Goal: Task Accomplishment & Management: Complete application form

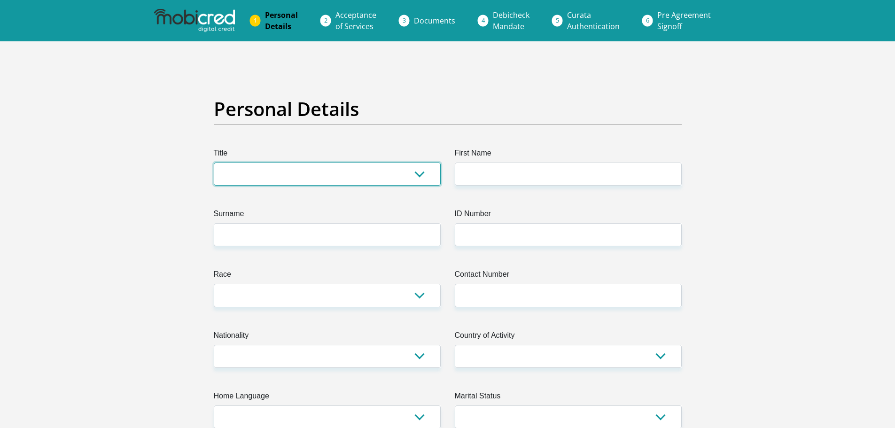
click at [296, 183] on select "Mr Ms Mrs Dr [PERSON_NAME]" at bounding box center [327, 174] width 227 height 23
select select "Mr"
click at [214, 163] on select "Mr Ms Mrs Dr [PERSON_NAME]" at bounding box center [327, 174] width 227 height 23
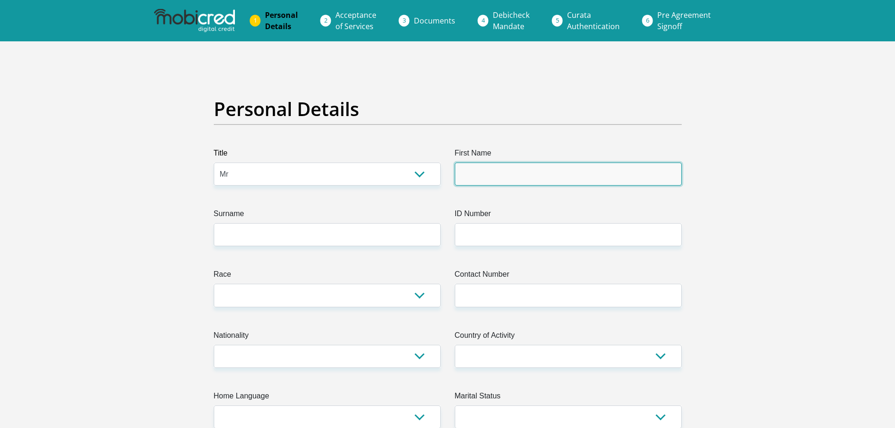
click at [474, 176] on input "First Name" at bounding box center [568, 174] width 227 height 23
type input "Tozama"
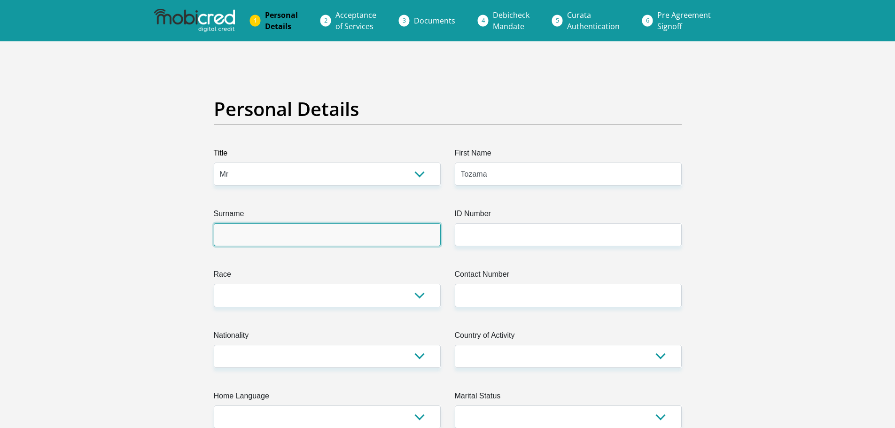
type input "Keyise"
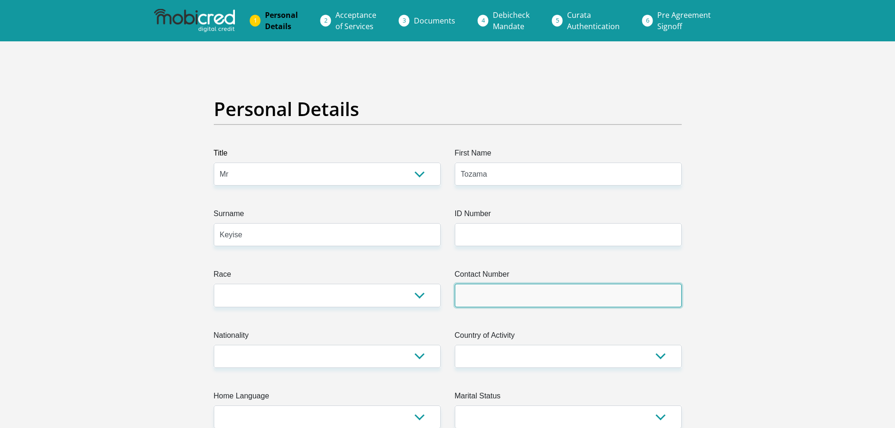
type input "0733255702"
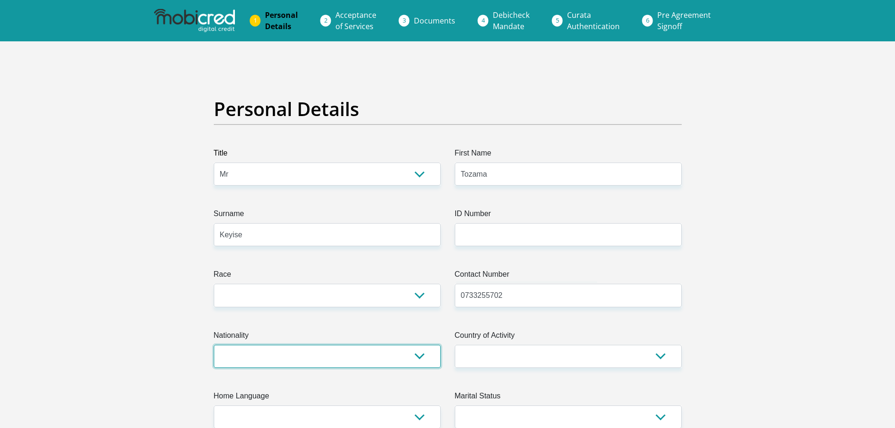
select select "ZAF"
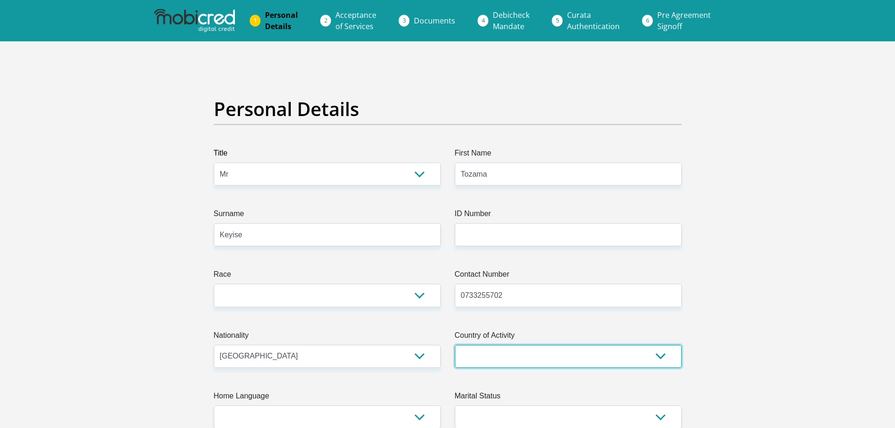
select select "ZAF"
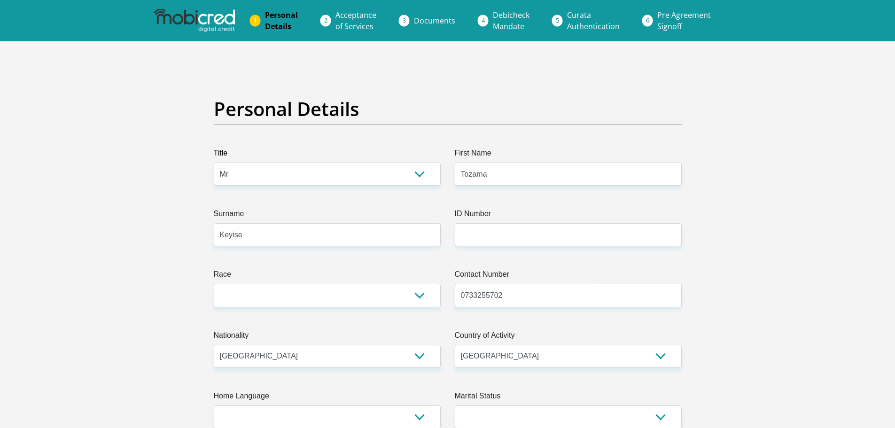
type input "[STREET_ADDRESS]"
type input "Nahoon,14"
type input "[GEOGRAPHIC_DATA]"
type input "6001"
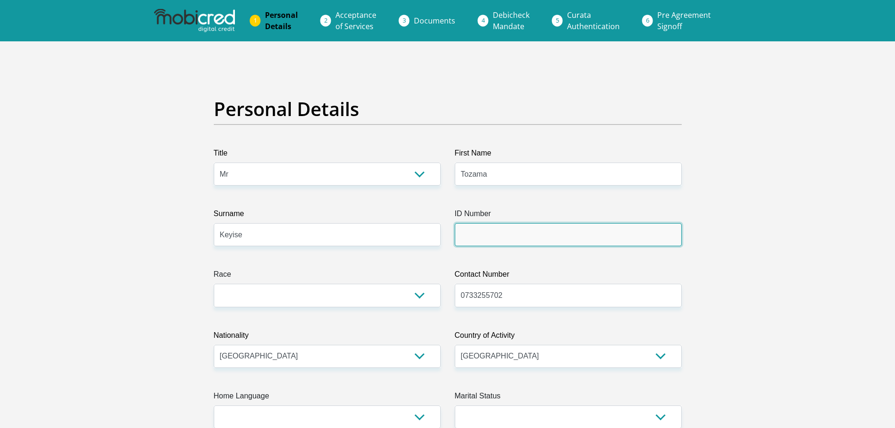
click at [526, 239] on input "ID Number" at bounding box center [568, 234] width 227 height 23
type input "8508156243085"
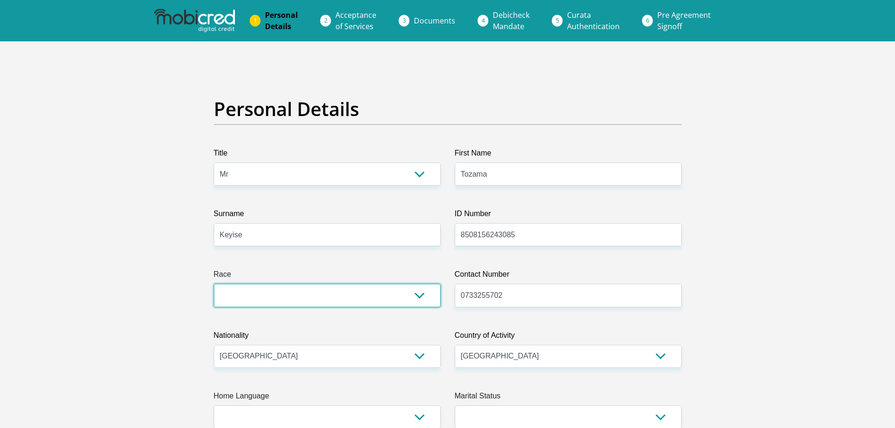
click at [405, 302] on select "Black Coloured Indian White Other" at bounding box center [327, 295] width 227 height 23
select select "1"
click at [214, 284] on select "Black Coloured Indian White Other" at bounding box center [327, 295] width 227 height 23
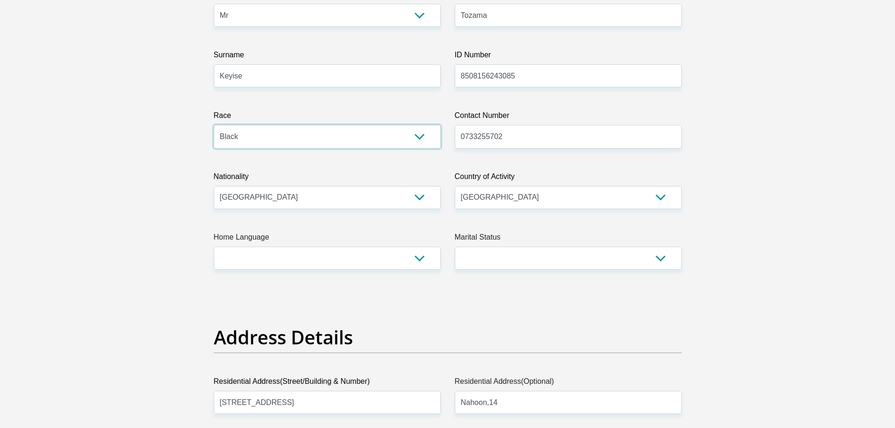
scroll to position [188, 0]
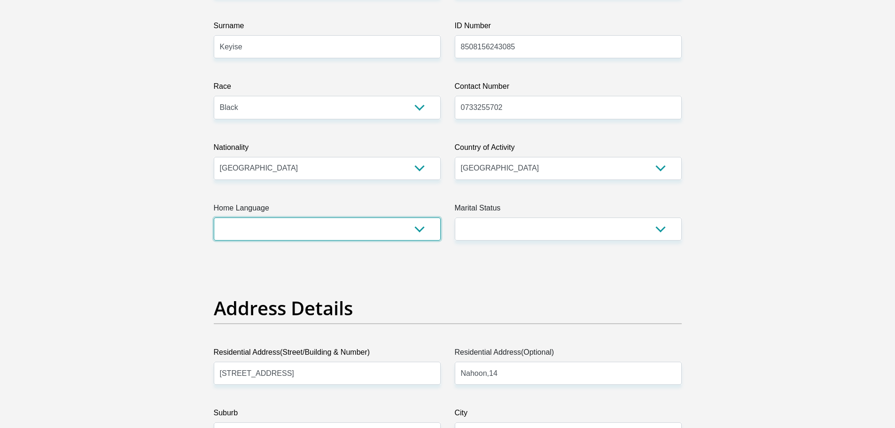
click at [414, 227] on select "Afrikaans English Sepedi South Ndebele Southern Sotho Swati Tsonga Tswana Venda…" at bounding box center [327, 229] width 227 height 23
select select "xho"
click at [214, 218] on select "Afrikaans English Sepedi South Ndebele Southern Sotho Swati Tsonga Tswana Venda…" at bounding box center [327, 229] width 227 height 23
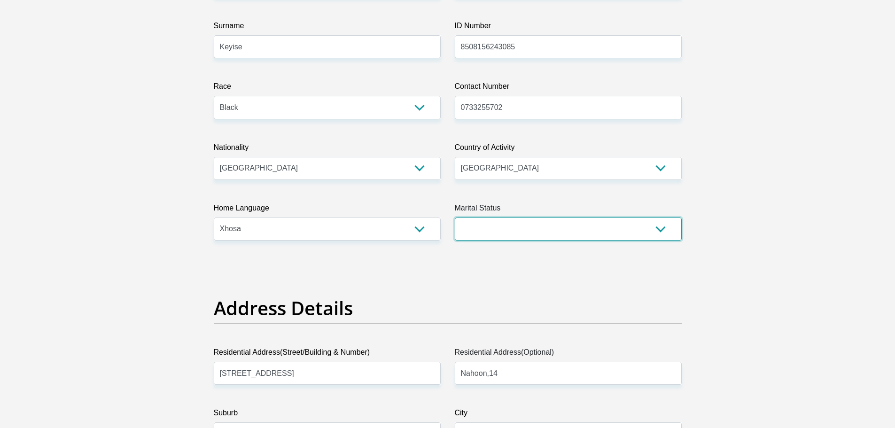
click at [650, 232] on select "Married ANC Single Divorced Widowed Married COP or Customary Law" at bounding box center [568, 229] width 227 height 23
select select "5"
click at [455, 218] on select "Married ANC Single Divorced Widowed Married COP or Customary Law" at bounding box center [568, 229] width 227 height 23
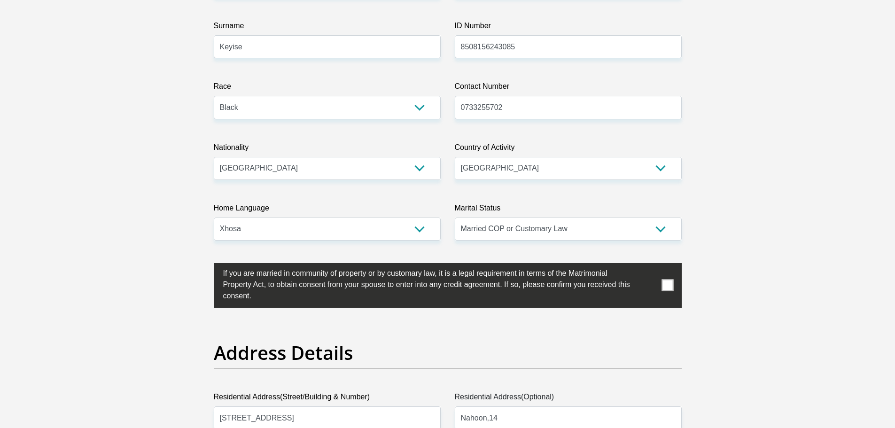
click at [669, 289] on span at bounding box center [668, 286] width 12 height 12
click at [204, 266] on input "checkbox" at bounding box center [204, 266] width 0 height 0
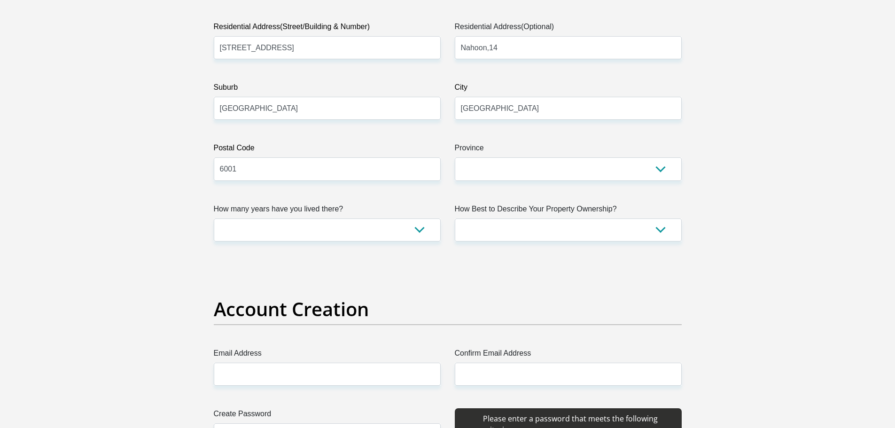
scroll to position [564, 0]
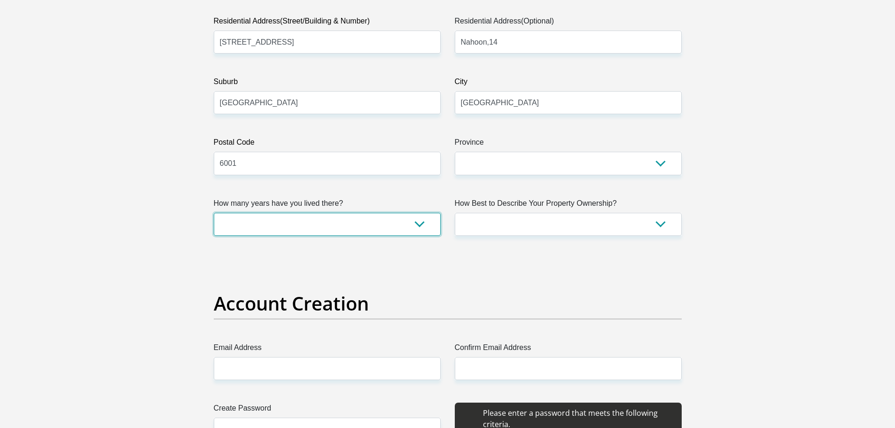
click at [416, 226] on select "less than 1 year 1-3 years 3-5 years 5+ years" at bounding box center [327, 224] width 227 height 23
select select "0"
click at [214, 213] on select "less than 1 year 1-3 years 3-5 years 5+ years" at bounding box center [327, 224] width 227 height 23
click at [672, 226] on select "Owned Rented Family Owned Company Dwelling" at bounding box center [568, 224] width 227 height 23
select select "Rented"
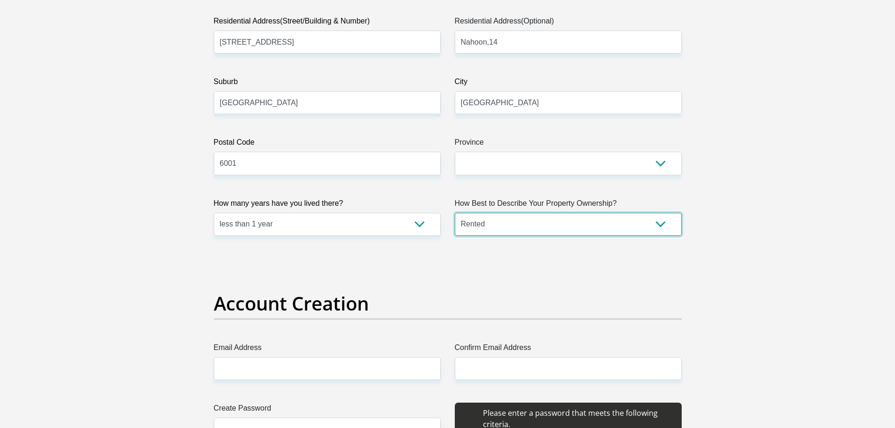
click at [455, 213] on select "Owned Rented Family Owned Company Dwelling" at bounding box center [568, 224] width 227 height 23
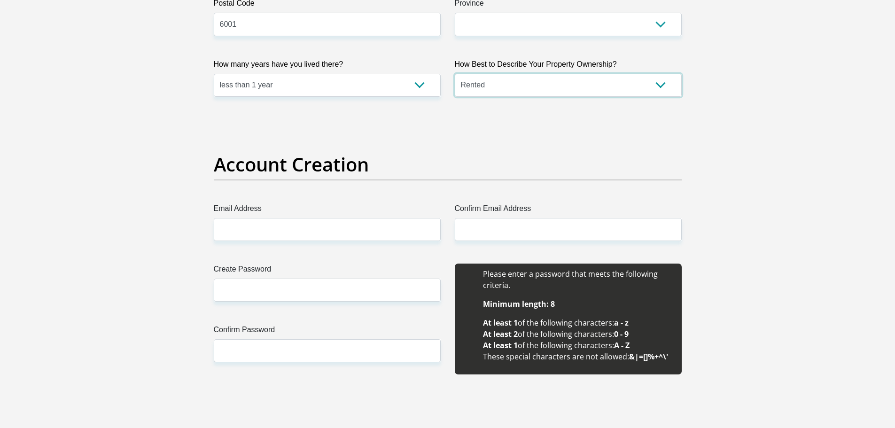
scroll to position [705, 0]
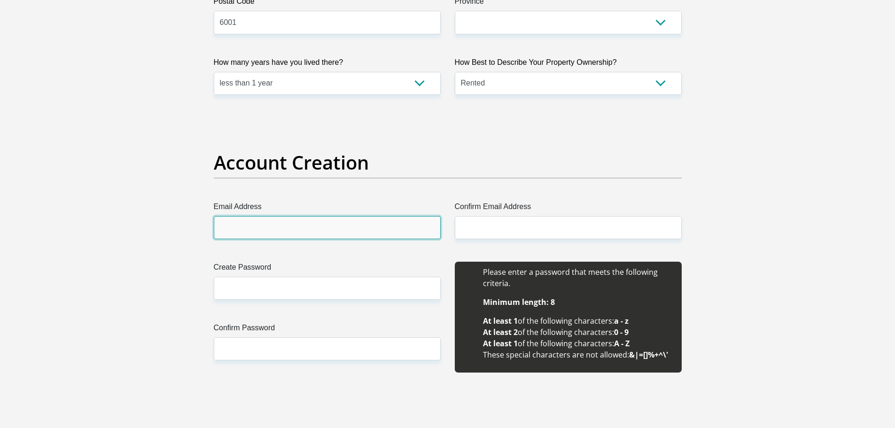
click at [352, 237] on input "Email Address" at bounding box center [327, 227] width 227 height 23
type input "[EMAIL_ADDRESS][DOMAIN_NAME]"
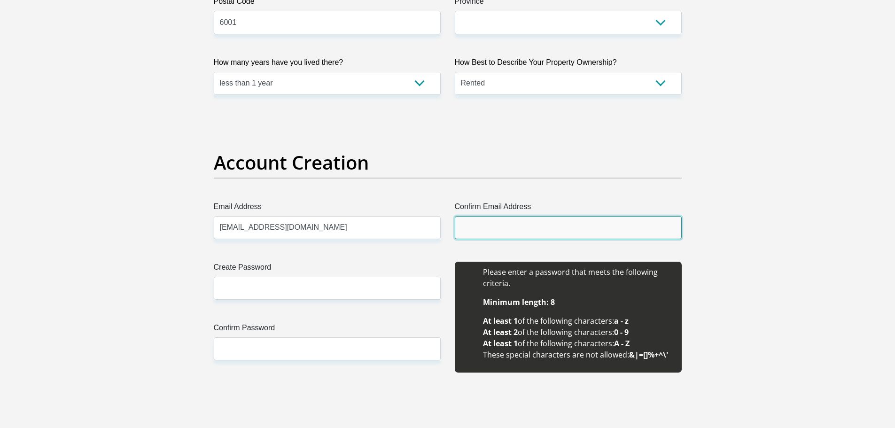
type input "[EMAIL_ADDRESS][DOMAIN_NAME]"
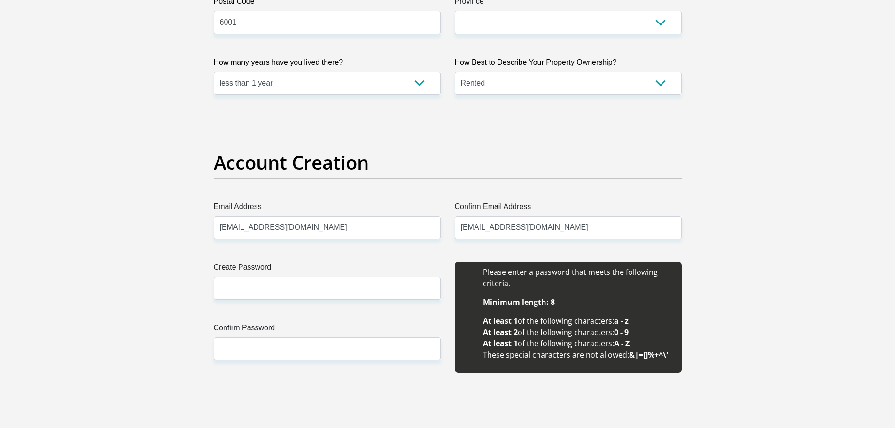
type input "Tozama"
type input "Keyise"
type input "0733255702"
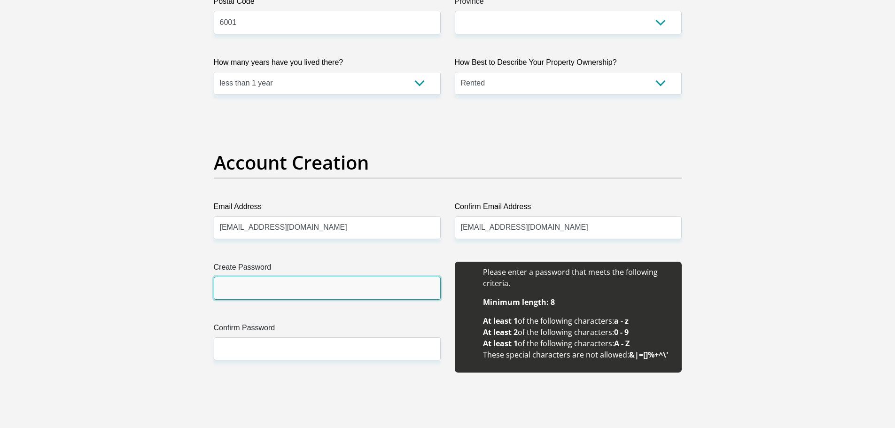
click at [264, 289] on input "Create Password" at bounding box center [327, 288] width 227 height 23
type input "kpopKIL!2024"
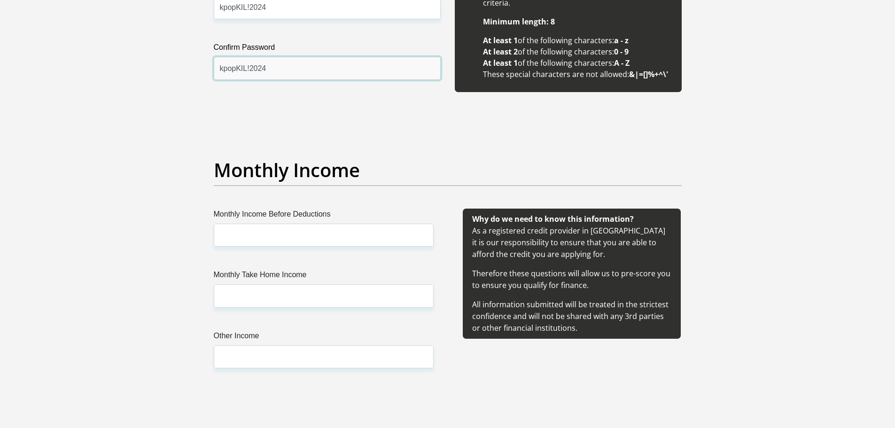
scroll to position [987, 0]
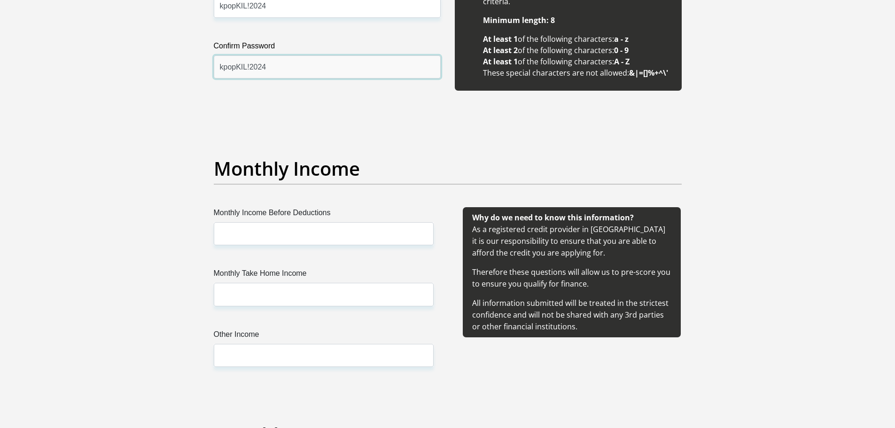
type input "kpopKIL!2024"
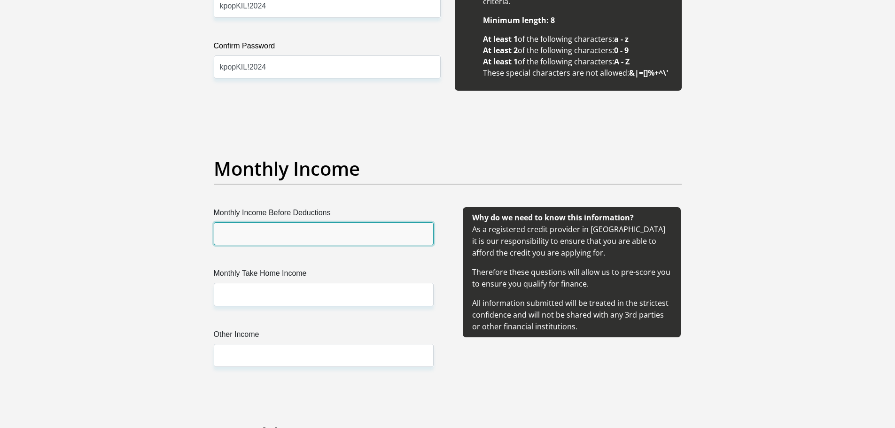
click at [270, 226] on input "Monthly Income Before Deductions" at bounding box center [324, 233] width 220 height 23
type input "17000"
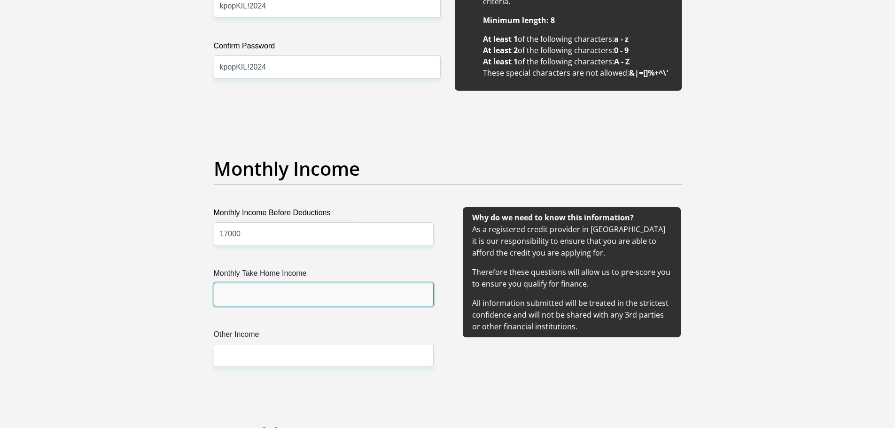
click at [280, 291] on input "Monthly Take Home Income" at bounding box center [324, 294] width 220 height 23
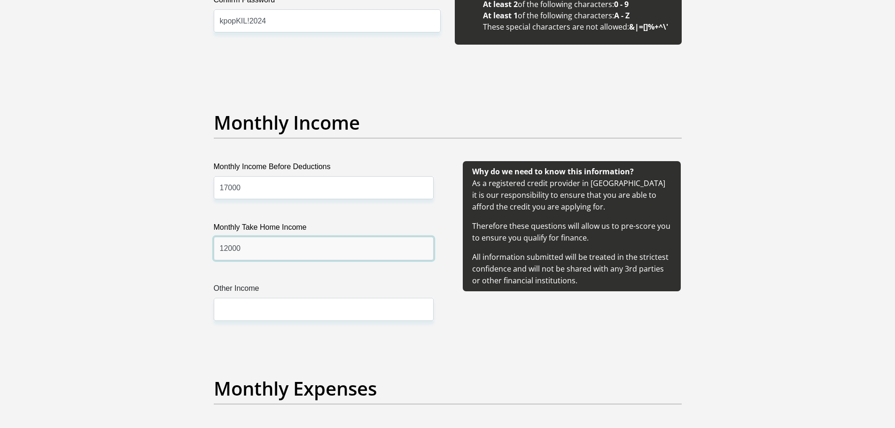
scroll to position [1034, 0]
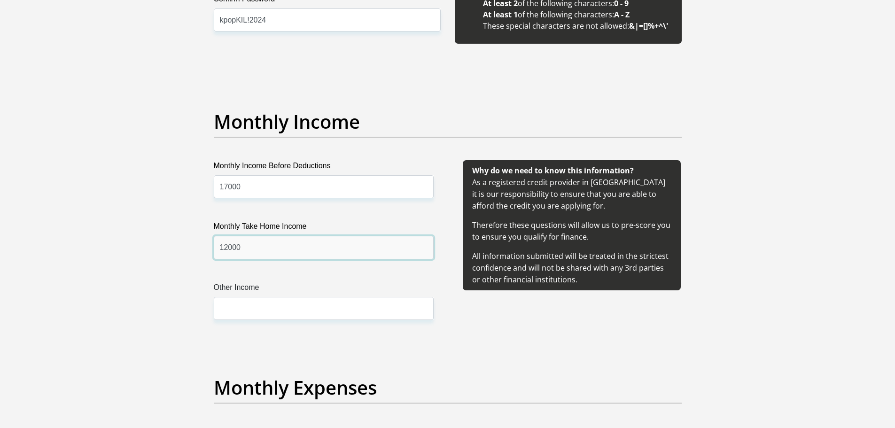
type input "12000"
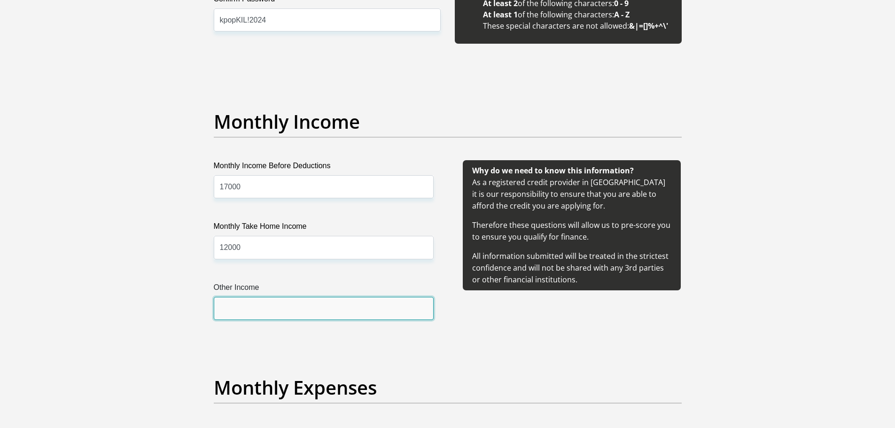
click at [282, 309] on input "Other Income" at bounding box center [324, 308] width 220 height 23
type input "0"
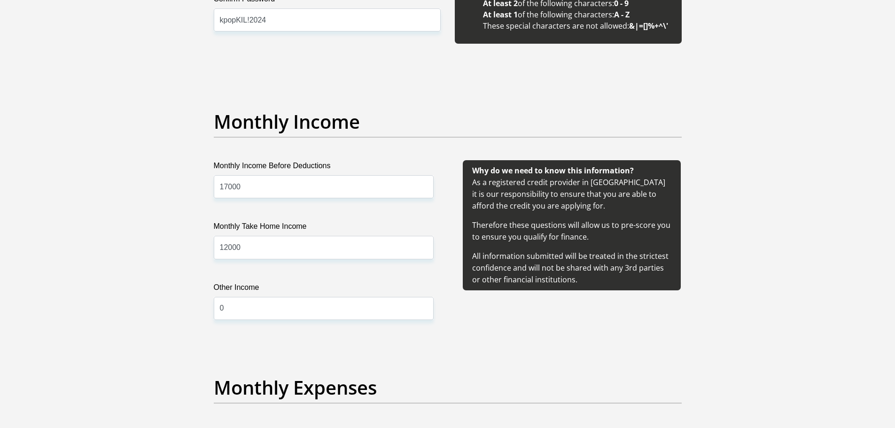
click at [552, 331] on div "Why do we need to know this information? As a registered credit provider in [GE…" at bounding box center [572, 251] width 248 height 182
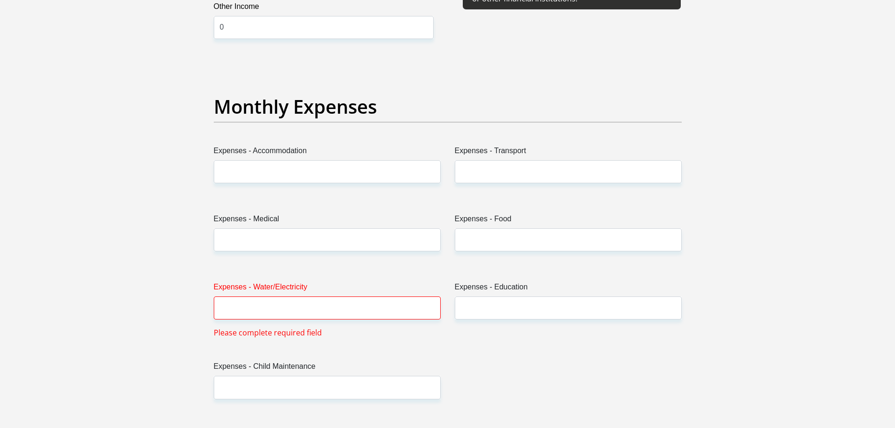
scroll to position [1316, 0]
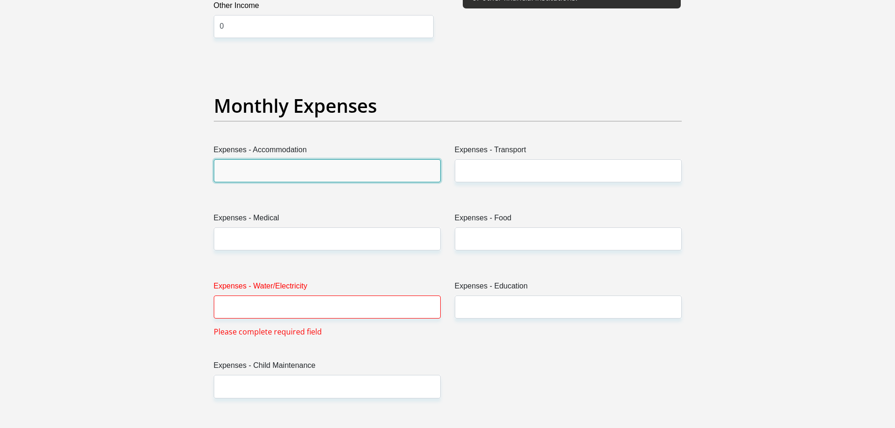
click at [277, 168] on input "Expenses - Accommodation" at bounding box center [327, 170] width 227 height 23
type input "6500"
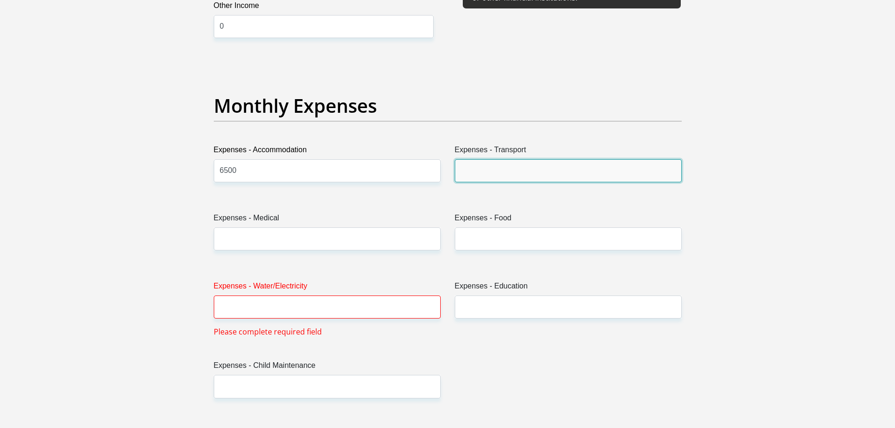
click at [530, 177] on input "Expenses - Transport" at bounding box center [568, 170] width 227 height 23
type input "1000"
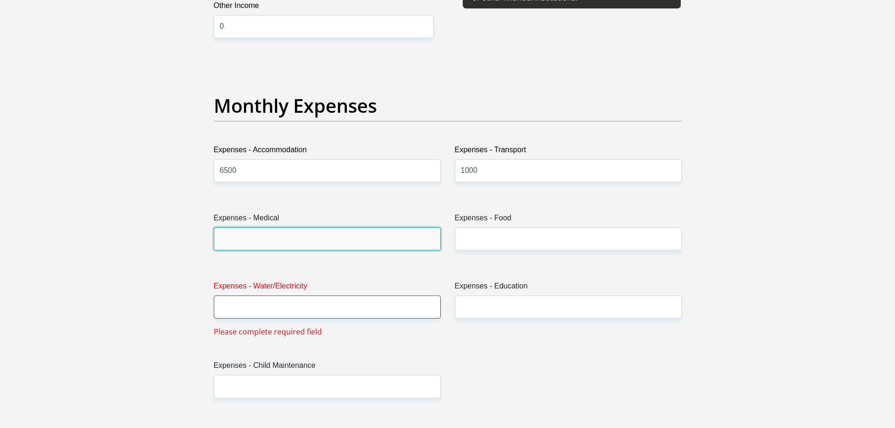
click at [349, 244] on input "Expenses - Medical" at bounding box center [327, 238] width 227 height 23
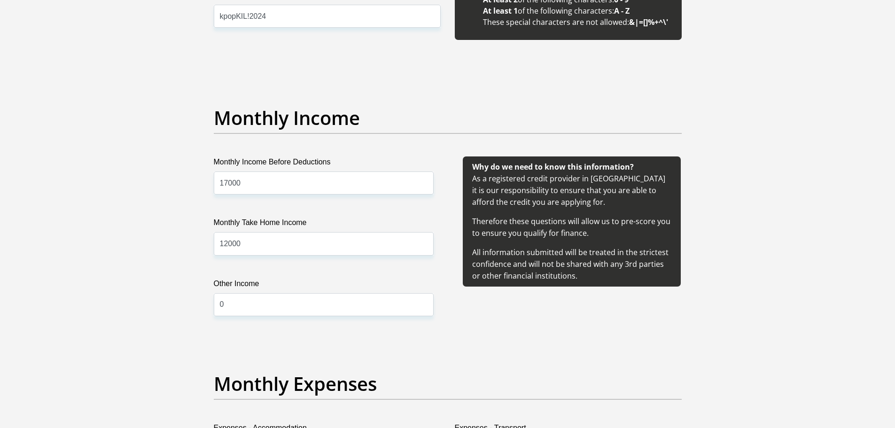
scroll to position [1034, 0]
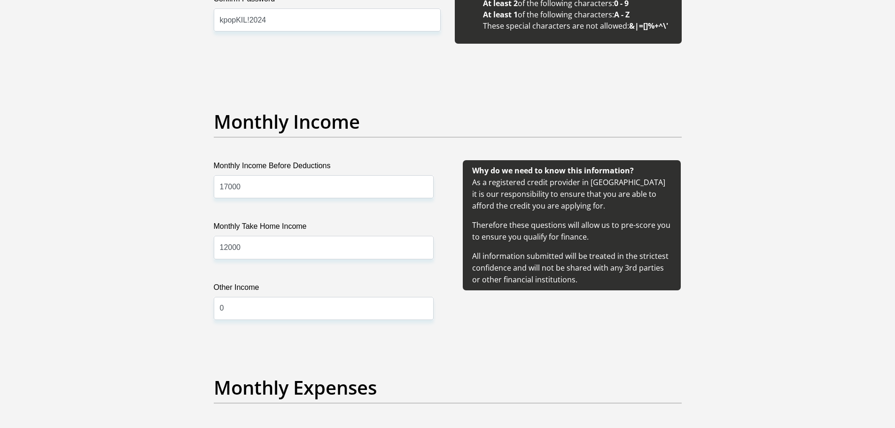
type input "0"
click at [268, 246] on input "12000" at bounding box center [324, 247] width 220 height 23
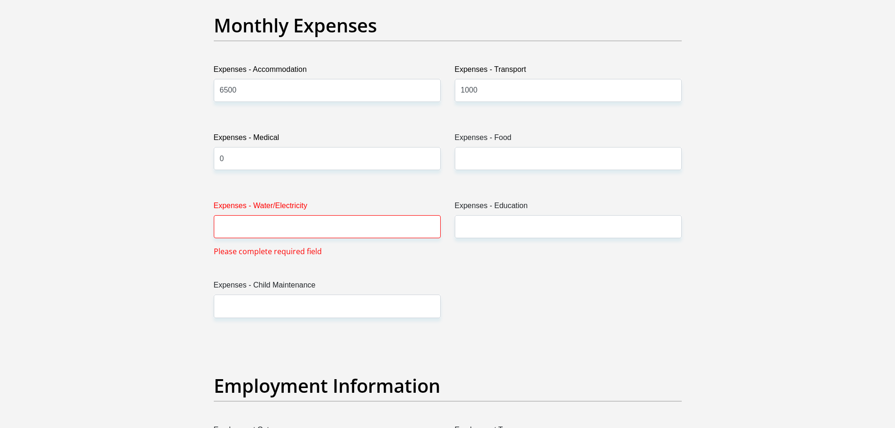
scroll to position [1410, 0]
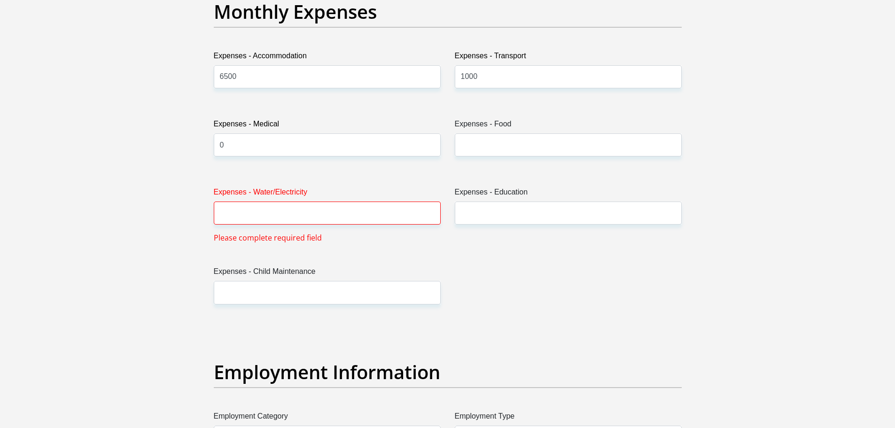
type input "13000"
click at [499, 152] on input "Expenses - Food" at bounding box center [568, 144] width 227 height 23
type input "0"
click at [333, 213] on input "Expenses - Water/Electricity" at bounding box center [327, 213] width 227 height 23
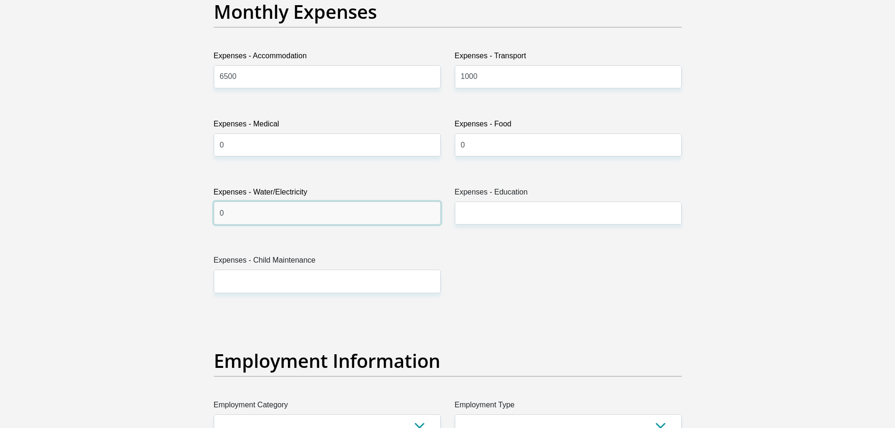
type input "0"
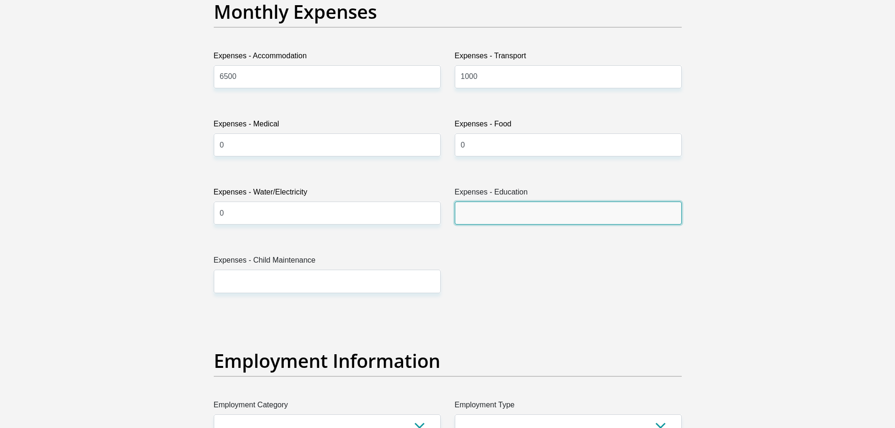
click at [487, 213] on input "Expenses - Education" at bounding box center [568, 213] width 227 height 23
type input "0"
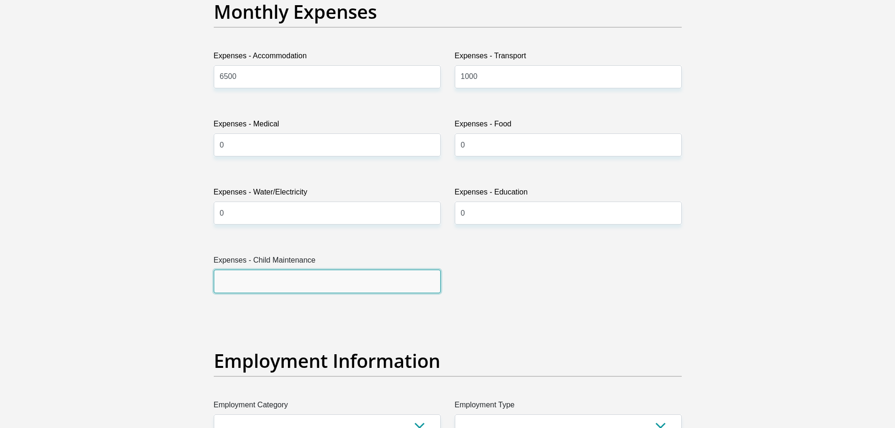
click at [329, 278] on input "Expenses - Child Maintenance" at bounding box center [327, 281] width 227 height 23
type input "0"
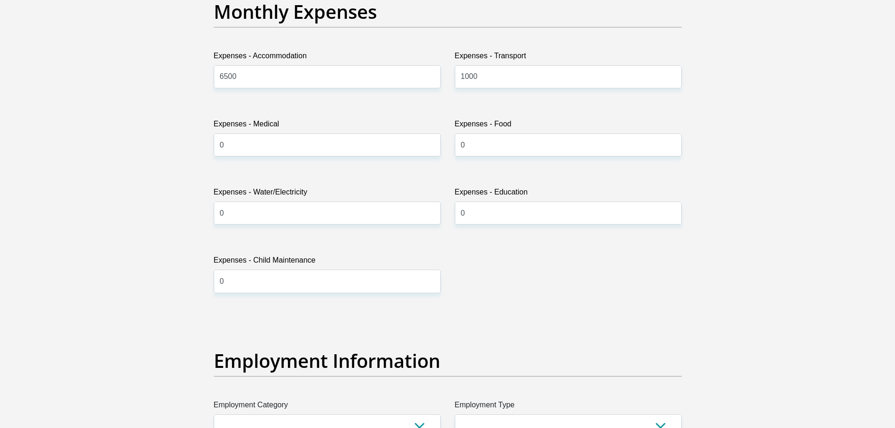
drag, startPoint x: 521, startPoint y: 268, endPoint x: 510, endPoint y: 268, distance: 10.8
click at [521, 268] on div "Title Mr Ms Mrs Dr [PERSON_NAME] First Name Tozama Surname Keyise ID Number 850…" at bounding box center [448, 289] width 482 height 3103
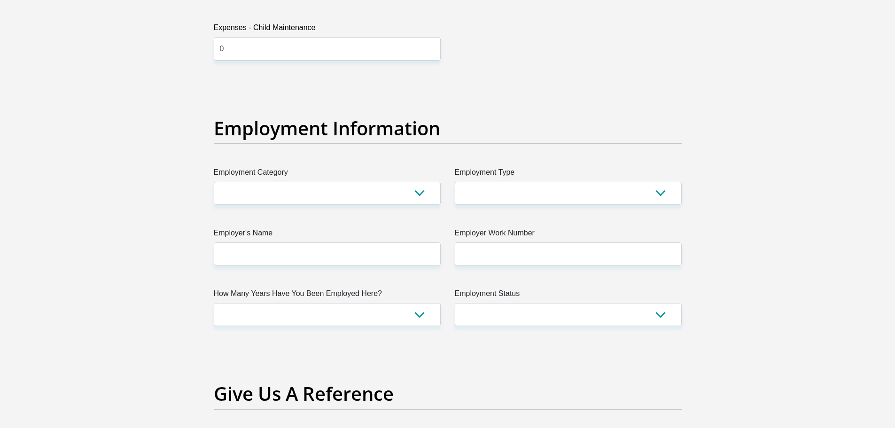
scroll to position [1645, 0]
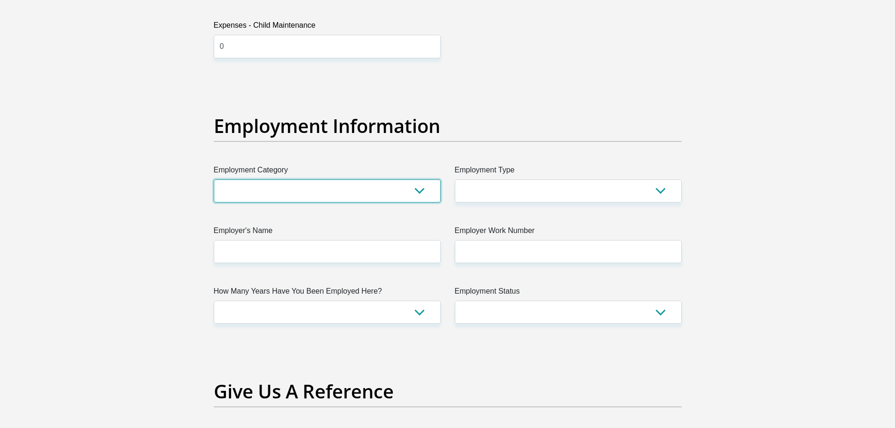
click at [422, 191] on select "AGRICULTURE ALCOHOL & TOBACCO CONSTRUCTION MATERIALS METALLURGY EQUIPMENT FOR R…" at bounding box center [327, 191] width 227 height 23
select select "71"
click at [214, 180] on select "AGRICULTURE ALCOHOL & TOBACCO CONSTRUCTION MATERIALS METALLURGY EQUIPMENT FOR R…" at bounding box center [327, 191] width 227 height 23
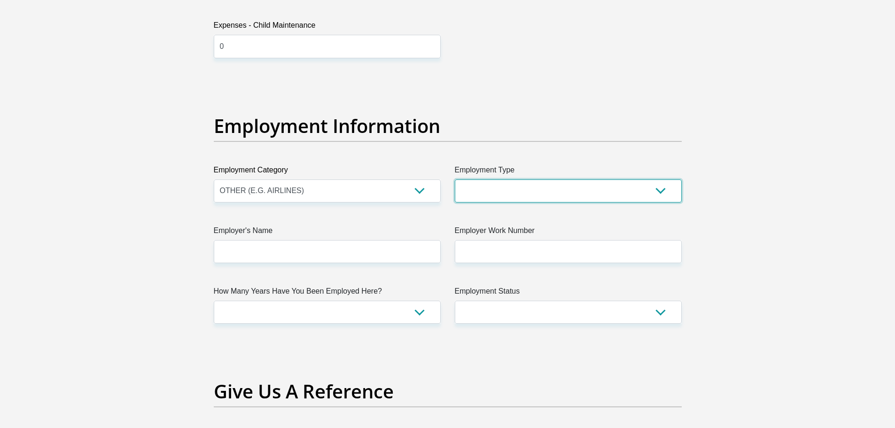
click at [517, 198] on select "College/Lecturer Craft Seller Creative Driver Executive Farmer Forces - Non Com…" at bounding box center [568, 191] width 227 height 23
select select "Manager"
click at [455, 180] on select "College/Lecturer Craft Seller Creative Driver Executive Farmer Forces - Non Com…" at bounding box center [568, 191] width 227 height 23
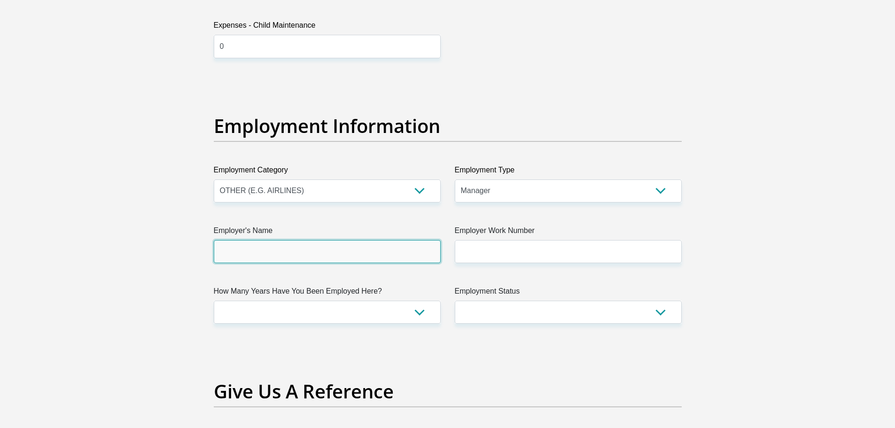
click at [326, 259] on input "Employer's Name" at bounding box center [327, 251] width 227 height 23
type input "HerotelTelecommunications"
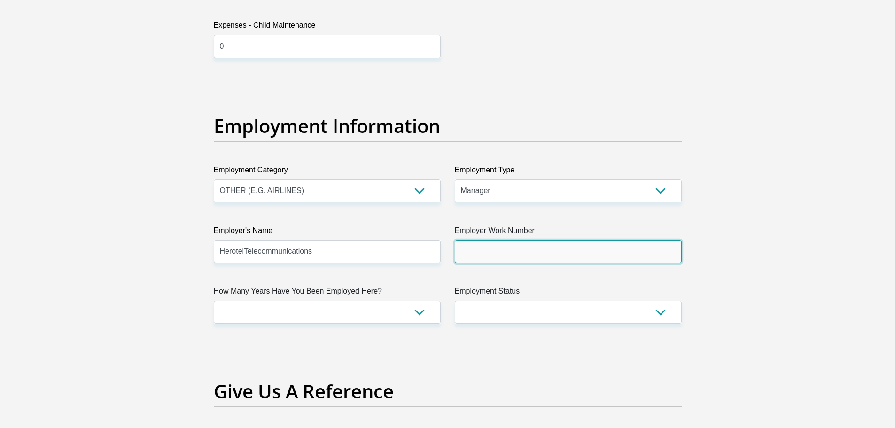
click at [575, 256] on input "Employer Work Number" at bounding box center [568, 251] width 227 height 23
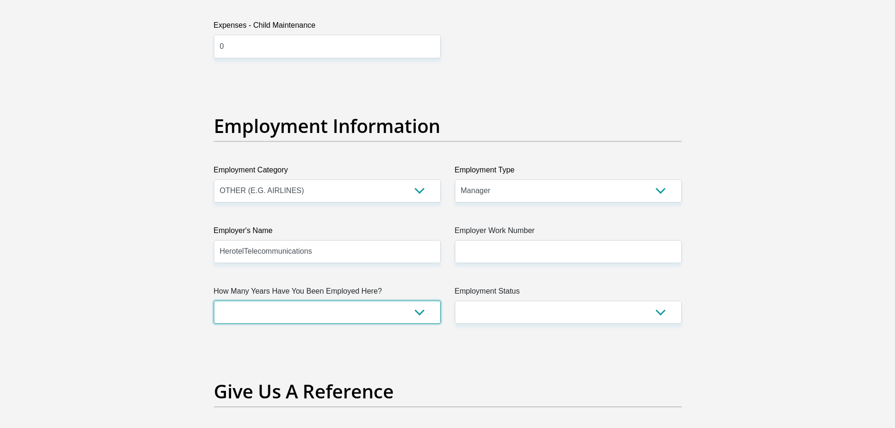
click at [415, 312] on select "less than 1 year 1-3 years 3-5 years 5+ years" at bounding box center [327, 312] width 227 height 23
select select "48"
click at [214, 301] on select "less than 1 year 1-3 years 3-5 years 5+ years" at bounding box center [327, 312] width 227 height 23
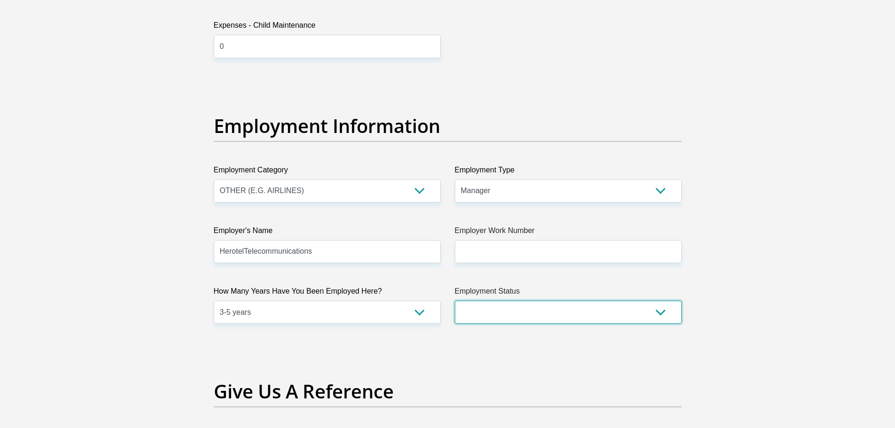
click at [660, 313] on select "Permanent/Full-time Part-time/Casual [DEMOGRAPHIC_DATA] Worker Self-Employed Ho…" at bounding box center [568, 312] width 227 height 23
select select "1"
click at [455, 301] on select "Permanent/Full-time Part-time/Casual [DEMOGRAPHIC_DATA] Worker Self-Employed Ho…" at bounding box center [568, 312] width 227 height 23
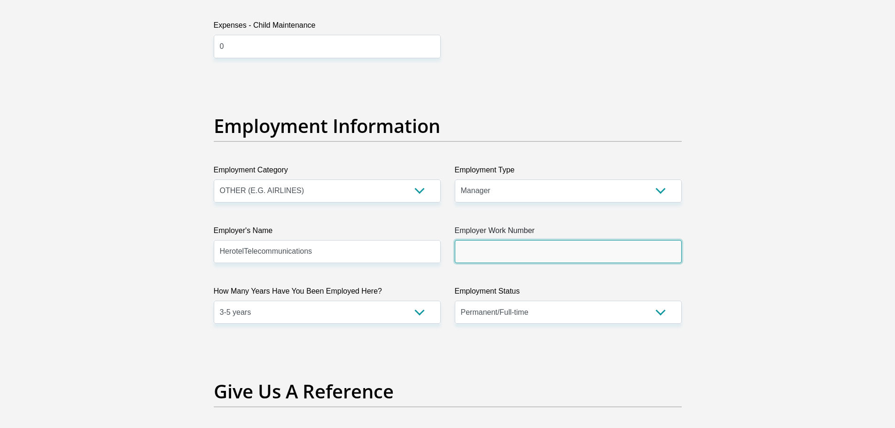
click at [501, 257] on input "Employer Work Number" at bounding box center [568, 251] width 227 height 23
